Goal: Task Accomplishment & Management: Use online tool/utility

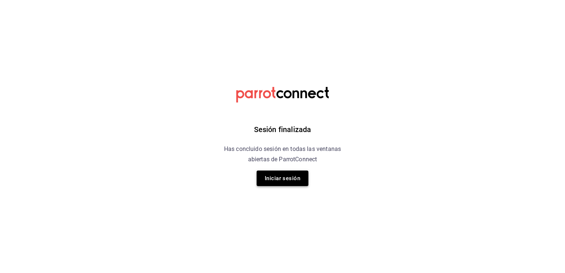
click at [291, 184] on button "Iniciar sesión" at bounding box center [283, 178] width 52 height 16
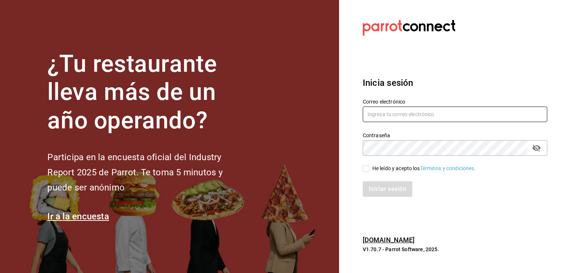
type input "chiprut_87@hotmail.com"
click at [364, 167] on input "He leído y acepto los Términos y condiciones." at bounding box center [366, 168] width 7 height 7
checkbox input "true"
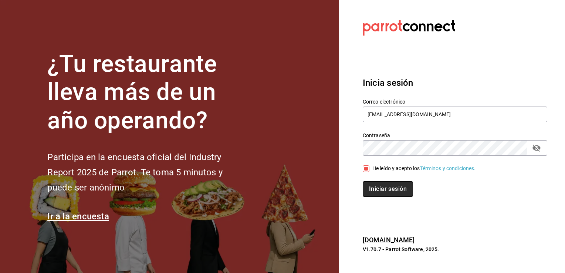
click at [395, 193] on button "Iniciar sesión" at bounding box center [388, 189] width 50 height 16
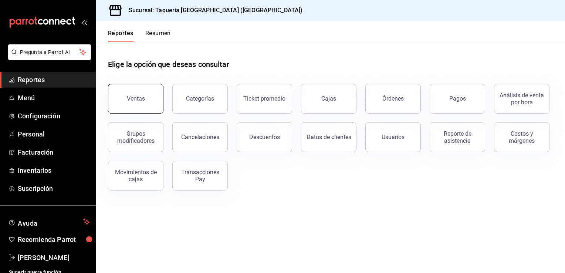
click at [127, 95] on button "Ventas" at bounding box center [135, 99] width 55 height 30
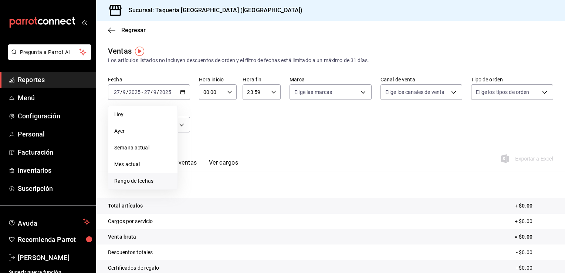
click at [142, 183] on span "Rango de fechas" at bounding box center [142, 181] width 57 height 8
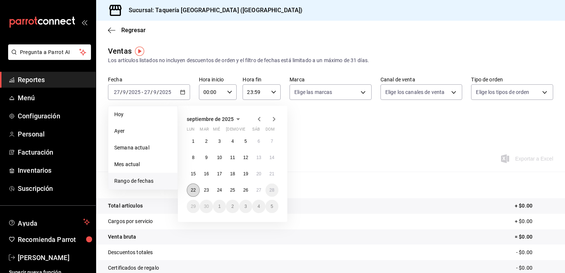
click at [195, 189] on abbr "22" at bounding box center [193, 189] width 5 height 5
click at [256, 187] on button "27" at bounding box center [258, 189] width 13 height 13
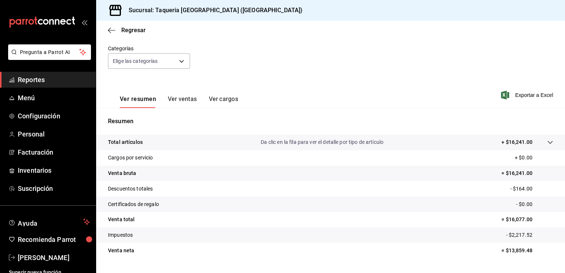
scroll to position [64, 0]
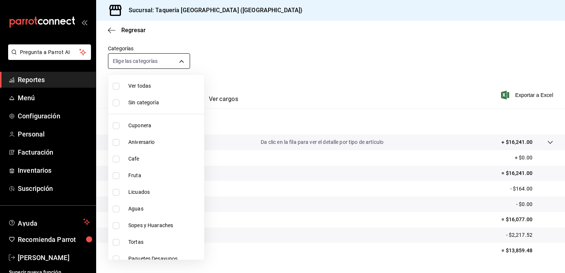
click at [183, 61] on body "Pregunta a Parrot AI Reportes Menú Configuración Personal Facturación Inventari…" at bounding box center [282, 136] width 565 height 273
click at [266, 96] on div at bounding box center [282, 136] width 565 height 273
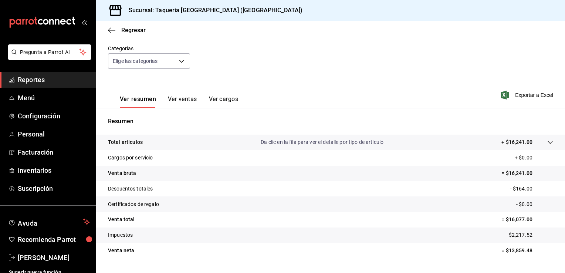
click at [143, 101] on button "Ver resumen" at bounding box center [138, 101] width 36 height 13
click at [108, 31] on icon "button" at bounding box center [111, 30] width 7 height 7
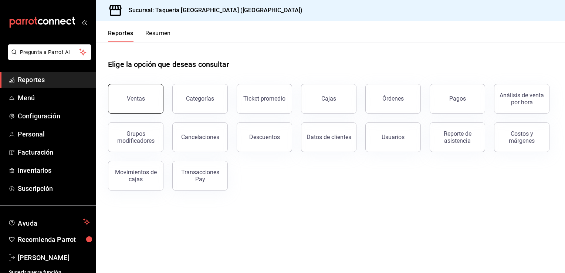
click at [136, 98] on div "Ventas" at bounding box center [136, 98] width 18 height 7
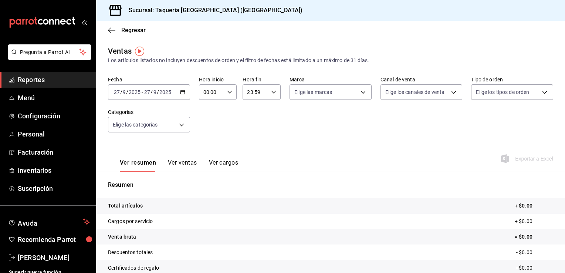
click at [181, 92] on icon "button" at bounding box center [182, 91] width 5 height 5
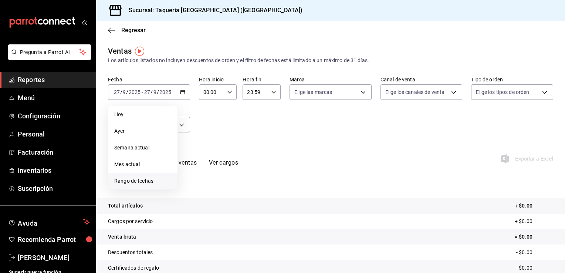
click at [139, 180] on span "Rango de fechas" at bounding box center [142, 181] width 57 height 8
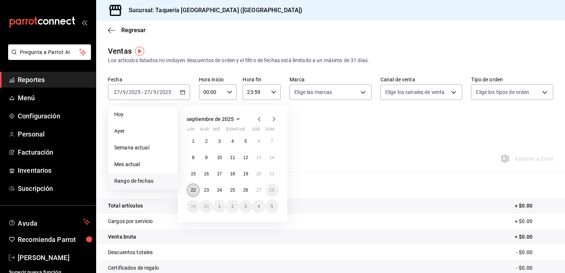
click at [195, 189] on abbr "22" at bounding box center [193, 189] width 5 height 5
click at [191, 190] on abbr "22" at bounding box center [193, 189] width 5 height 5
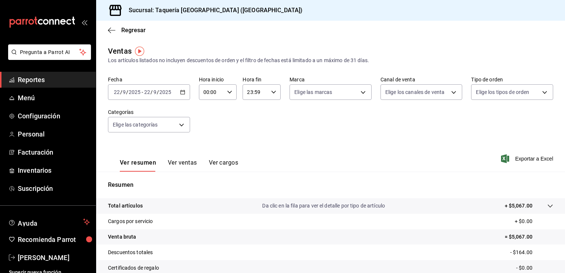
click at [183, 95] on div "[DATE] [DATE] - [DATE] [DATE]" at bounding box center [149, 92] width 82 height 16
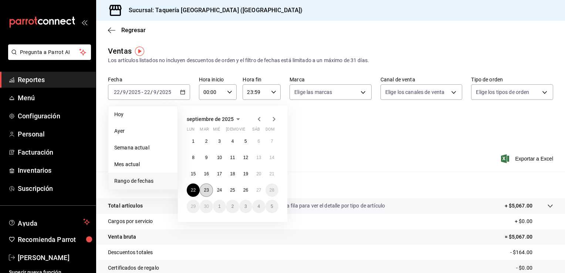
click at [209, 189] on button "23" at bounding box center [206, 189] width 13 height 13
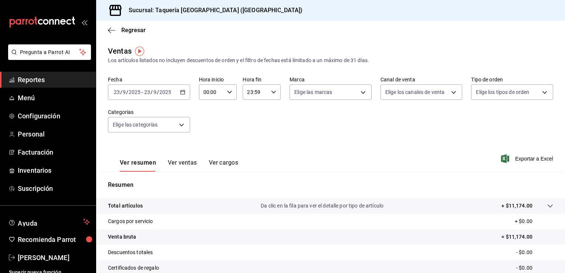
click at [181, 91] on \(Stroke\) "button" at bounding box center [182, 92] width 4 height 4
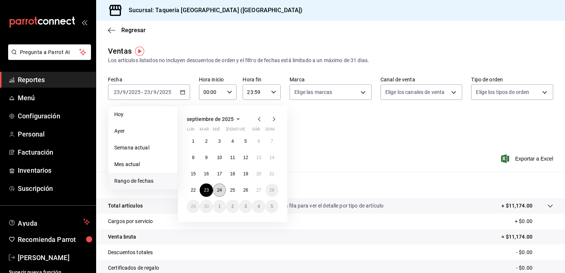
click at [216, 189] on button "24" at bounding box center [219, 189] width 13 height 13
click at [221, 190] on abbr "24" at bounding box center [219, 189] width 5 height 5
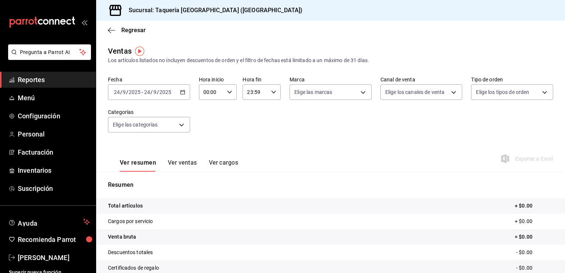
click at [183, 95] on div "[DATE] [DATE] - [DATE] [DATE]" at bounding box center [149, 92] width 82 height 16
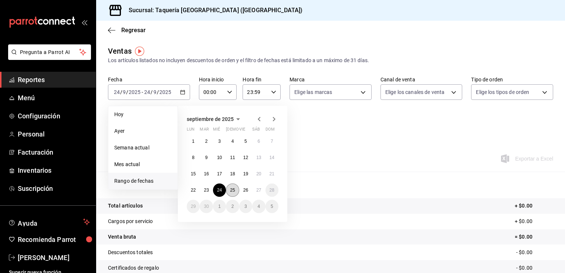
click at [230, 187] on button "25" at bounding box center [232, 189] width 13 height 13
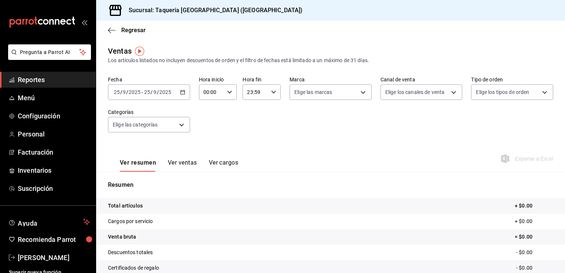
click at [183, 94] on icon "button" at bounding box center [182, 91] width 5 height 5
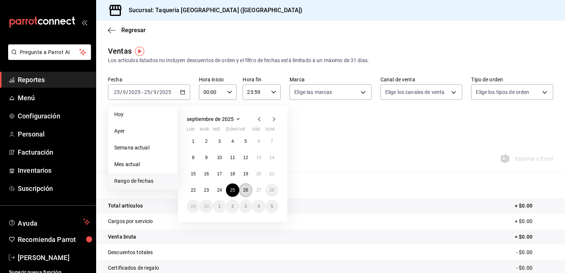
click at [245, 189] on abbr "26" at bounding box center [245, 189] width 5 height 5
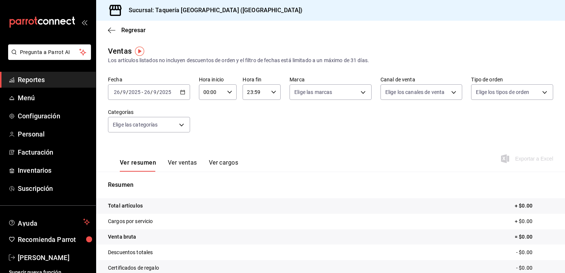
click at [183, 95] on div "[DATE] [DATE] - [DATE] [DATE]" at bounding box center [149, 92] width 82 height 16
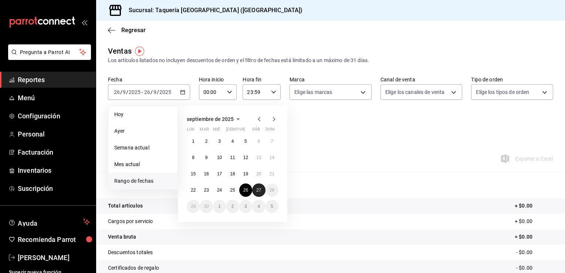
click at [261, 189] on abbr "27" at bounding box center [258, 189] width 5 height 5
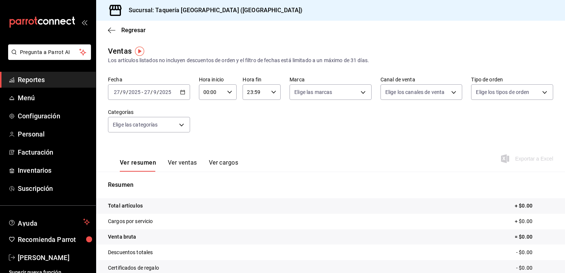
click at [185, 94] on div "[DATE] [DATE] - [DATE] [DATE]" at bounding box center [149, 92] width 82 height 16
click at [181, 93] on icon "button" at bounding box center [182, 91] width 5 height 5
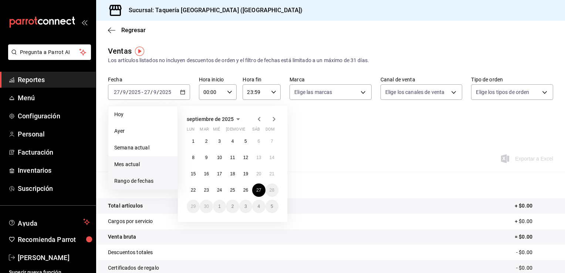
click at [148, 164] on span "Mes actual" at bounding box center [142, 164] width 57 height 8
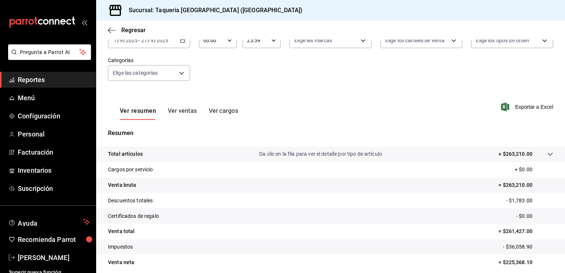
scroll to position [67, 0]
